Goal: Book appointment/travel/reservation

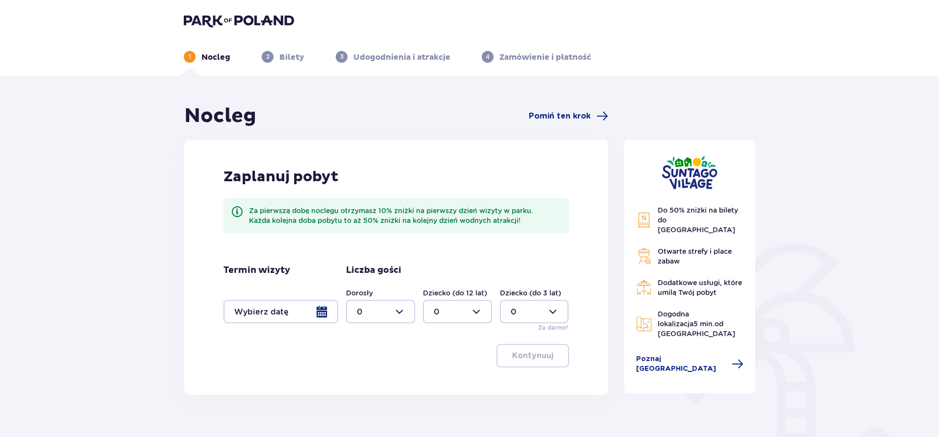
click at [284, 311] on div at bounding box center [281, 312] width 115 height 24
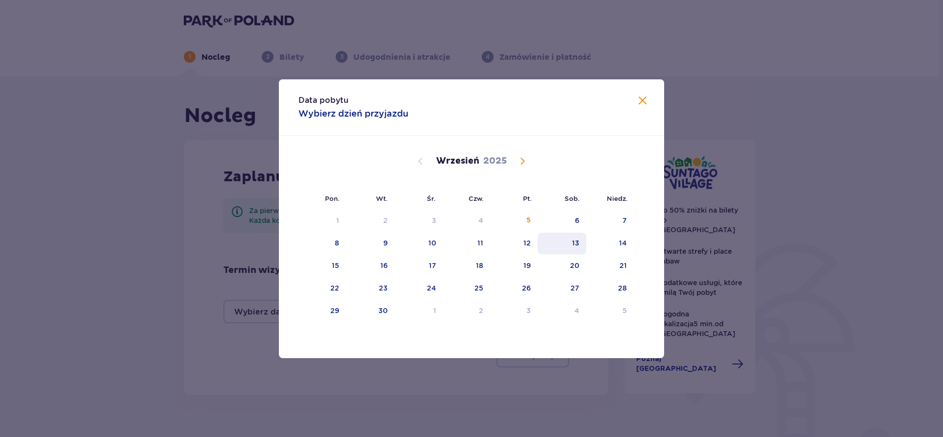
click at [572, 240] on div "13" at bounding box center [562, 244] width 49 height 22
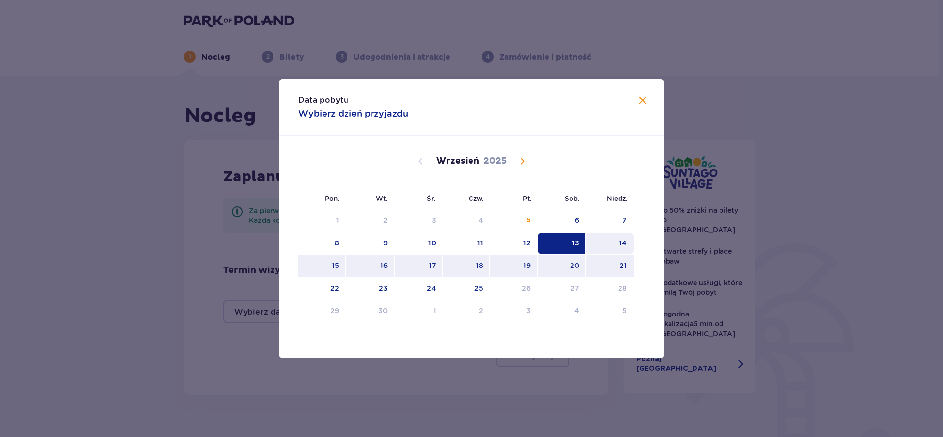
click at [620, 242] on div "14" at bounding box center [623, 243] width 8 height 10
type input "13.09.25 - 14.09.25"
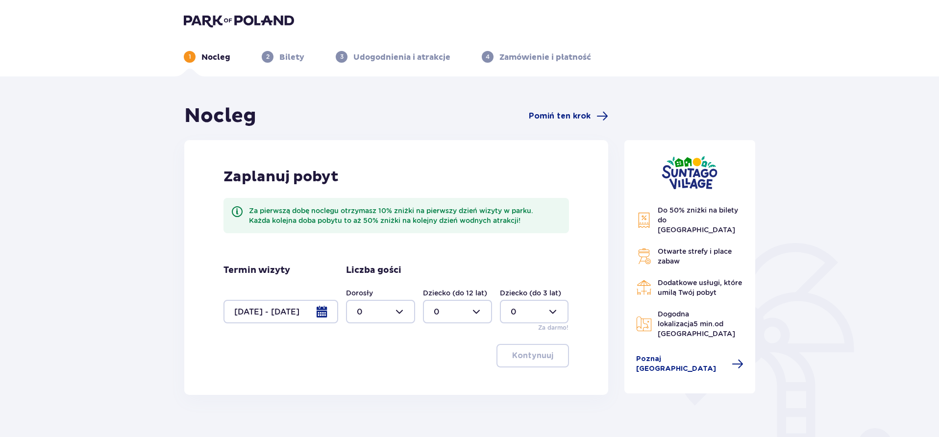
click at [380, 310] on div at bounding box center [380, 312] width 69 height 24
click at [362, 329] on div "4" at bounding box center [381, 326] width 48 height 11
type input "4"
click at [476, 308] on div at bounding box center [457, 312] width 69 height 24
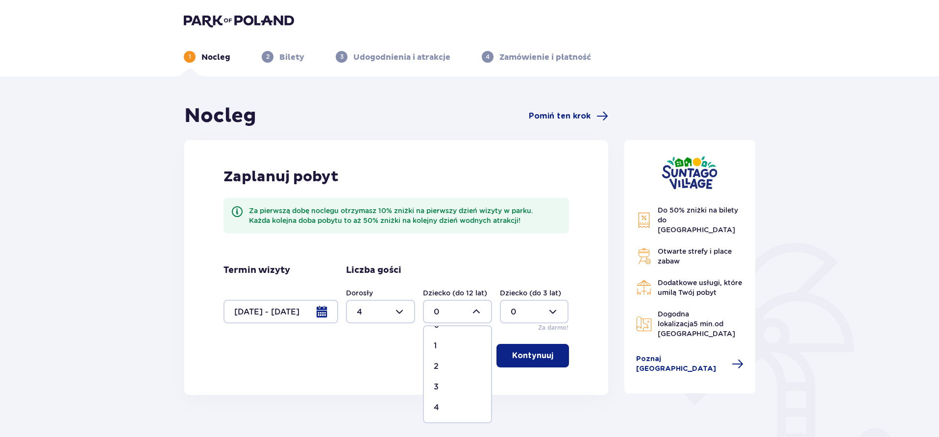
scroll to position [23, 0]
click at [441, 399] on div "4" at bounding box center [458, 401] width 48 height 11
type input "4"
click at [523, 358] on p "Kontynuuj" at bounding box center [532, 356] width 41 height 11
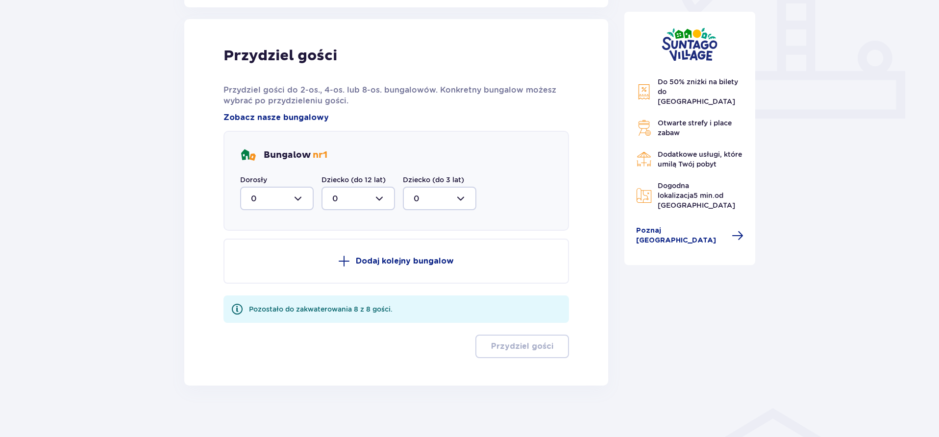
scroll to position [395, 0]
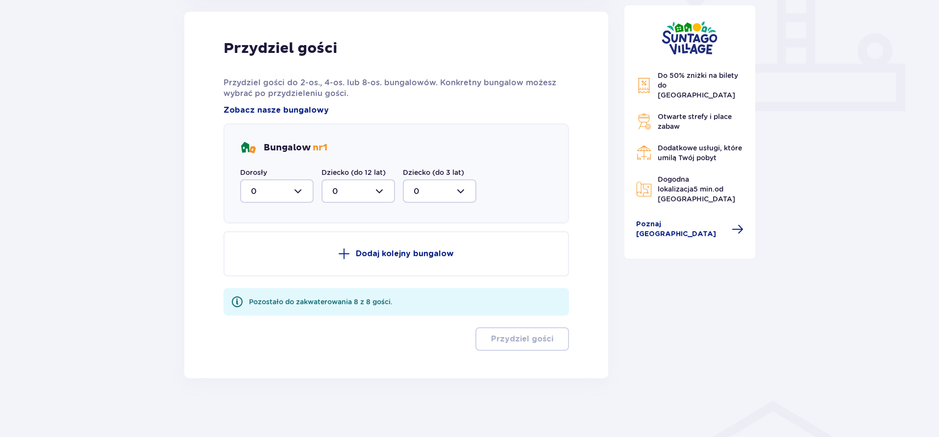
click at [284, 189] on div at bounding box center [277, 191] width 74 height 24
drag, startPoint x: 309, startPoint y: 221, endPoint x: 310, endPoint y: 236, distance: 15.7
click at [310, 236] on span "0 1 2 3 4" at bounding box center [277, 254] width 74 height 98
click at [253, 285] on p "4" at bounding box center [253, 289] width 5 height 11
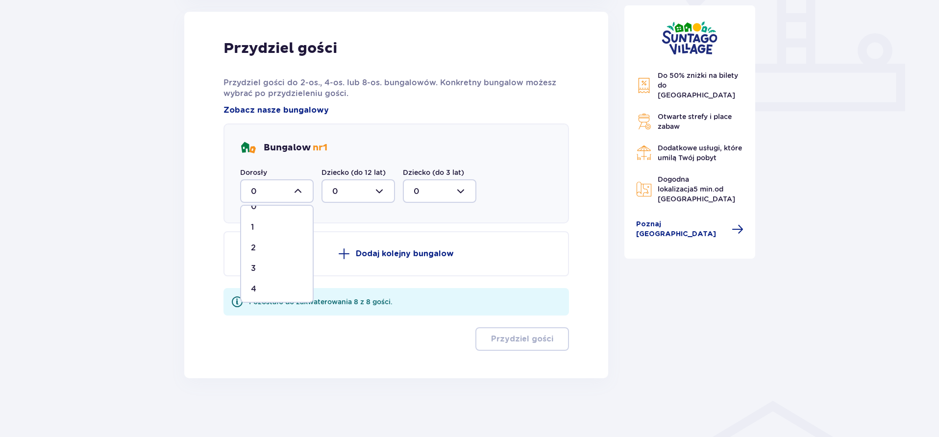
type input "4"
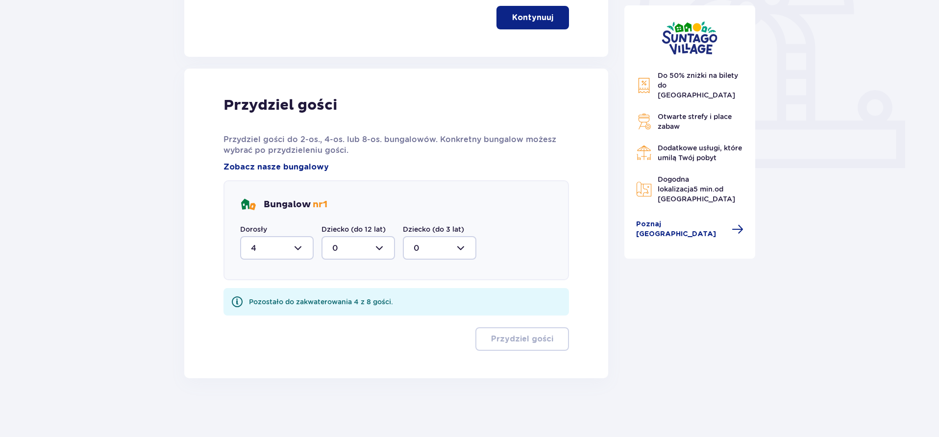
click at [367, 248] on div at bounding box center [359, 248] width 74 height 24
drag, startPoint x: 332, startPoint y: 353, endPoint x: 348, endPoint y: 358, distance: 16.6
click at [332, 353] on span "4" at bounding box center [359, 360] width 72 height 21
type input "4"
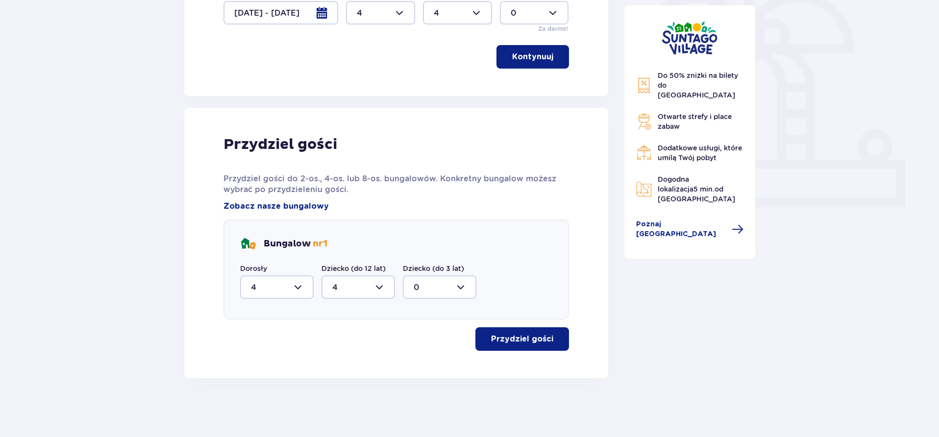
scroll to position [299, 0]
click at [519, 336] on p "Przydziel gości" at bounding box center [522, 339] width 62 height 11
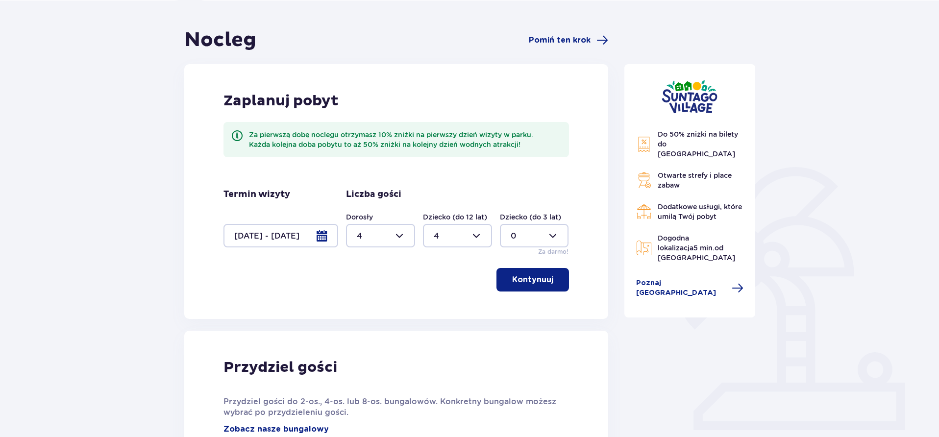
scroll to position [66, 0]
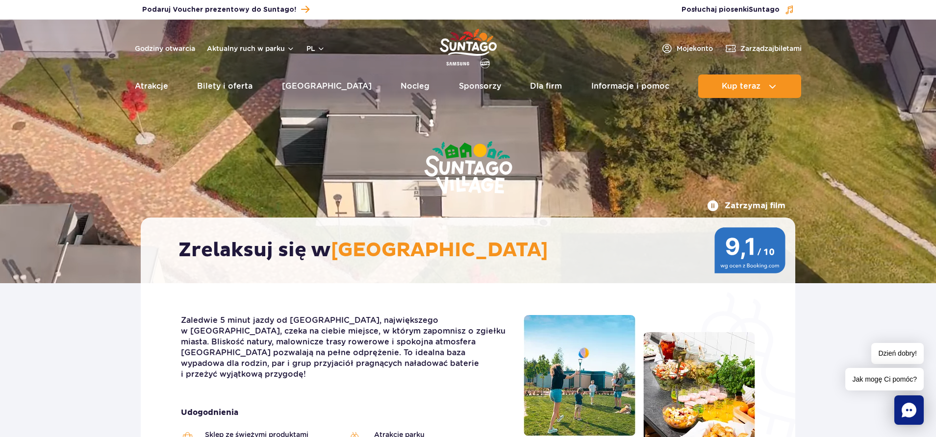
click at [726, 377] on img at bounding box center [699, 391] width 112 height 118
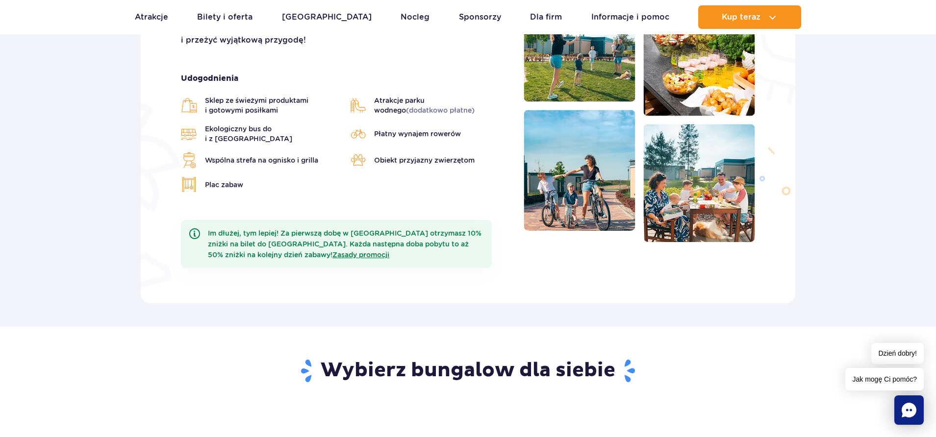
scroll to position [343, 0]
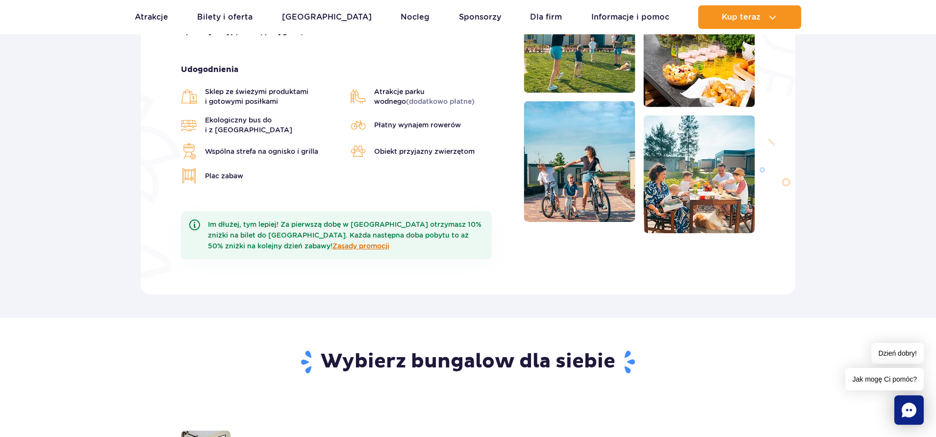
click at [341, 242] on link "Zasady promocji" at bounding box center [360, 246] width 57 height 8
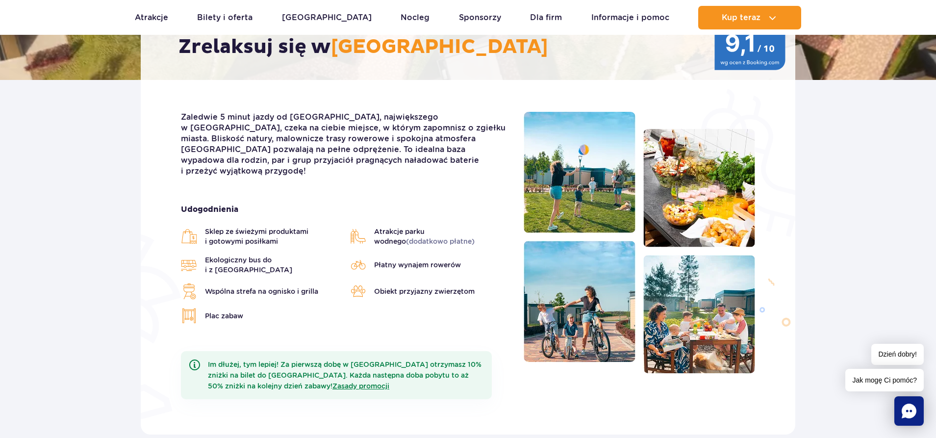
scroll to position [294, 0]
